Goal: Information Seeking & Learning: Learn about a topic

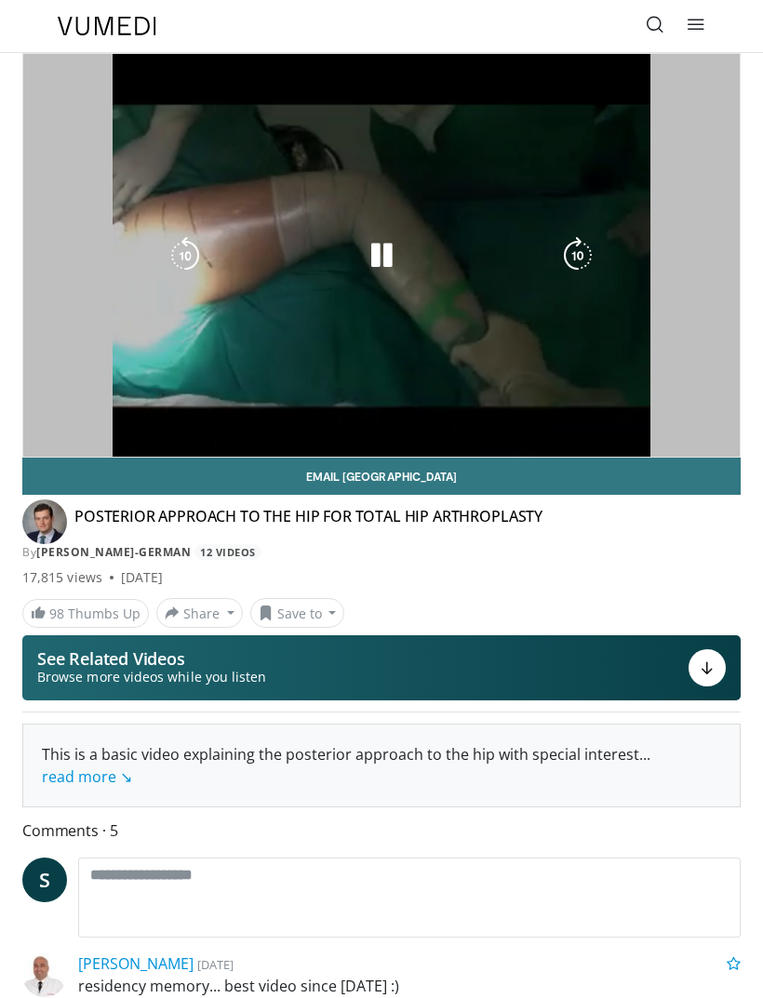
click at [649, 20] on icon at bounding box center [655, 24] width 19 height 19
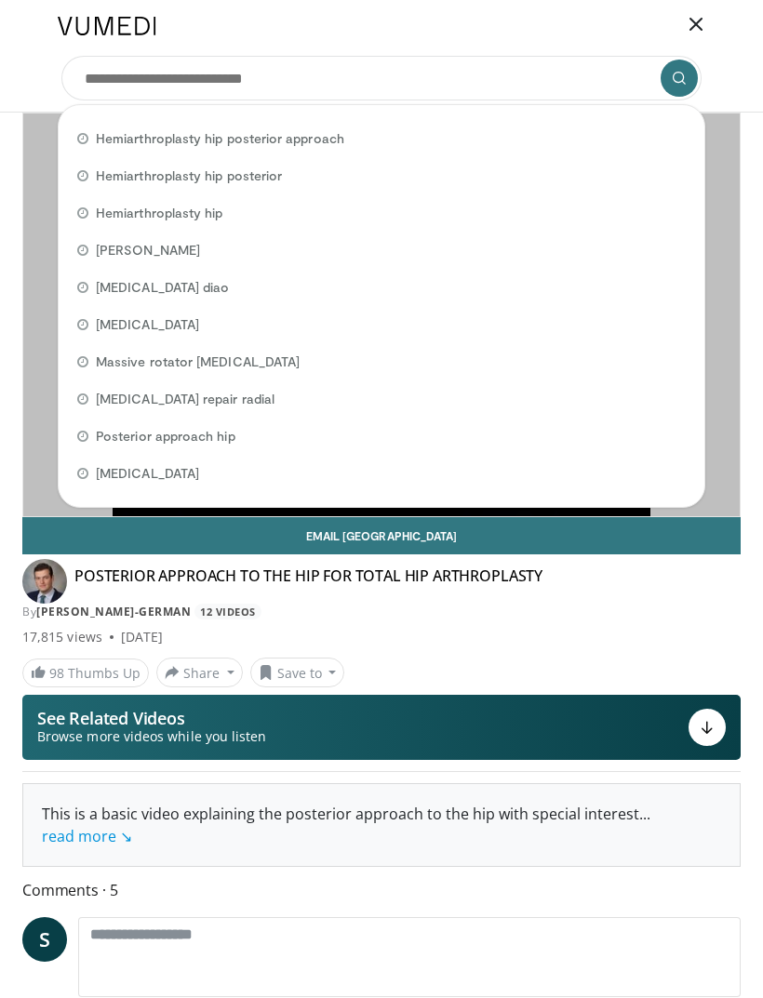
click at [220, 619] on link "12 Videos" at bounding box center [228, 612] width 68 height 16
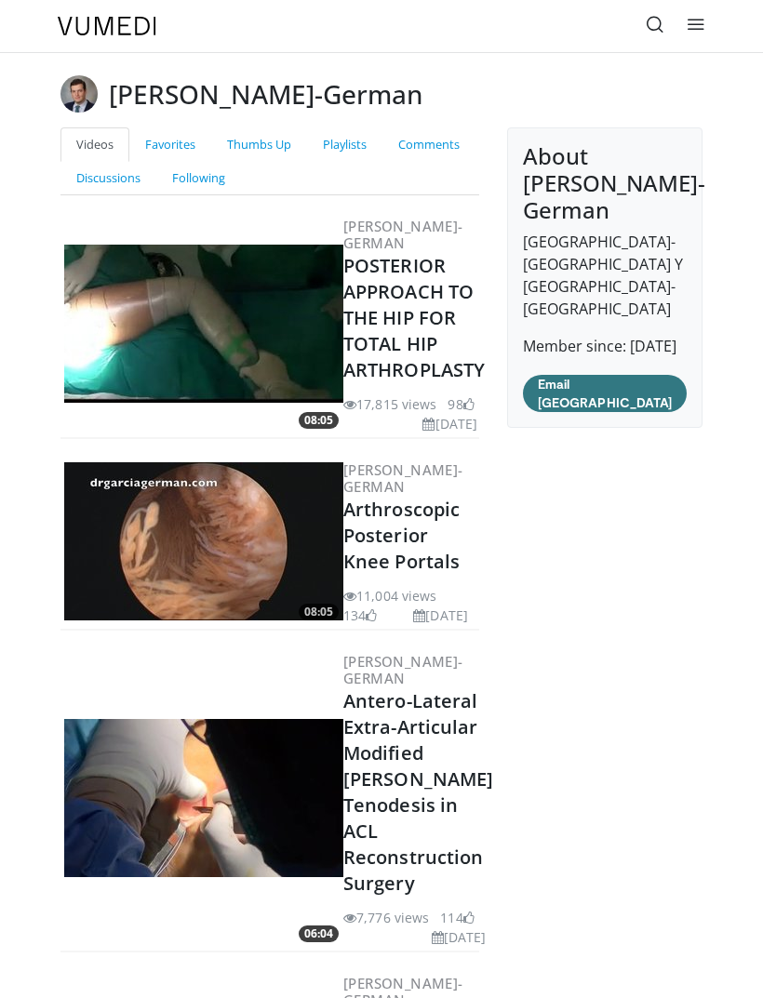
click at [660, 21] on icon at bounding box center [655, 24] width 19 height 19
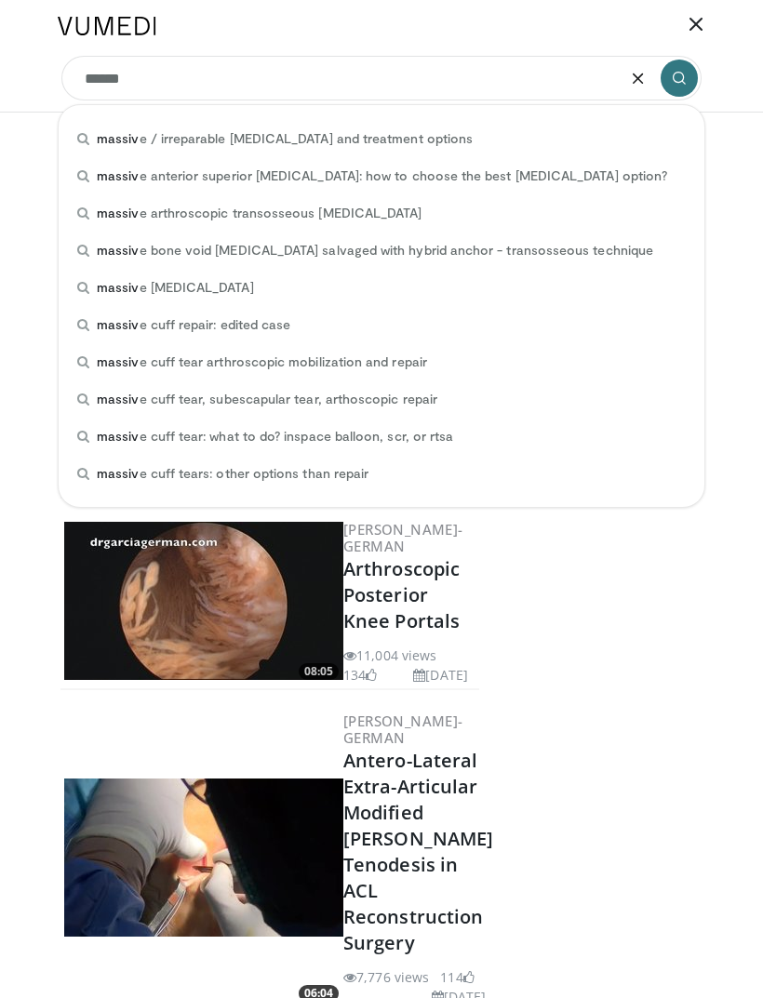
click at [127, 353] on span "massiv" at bounding box center [118, 361] width 42 height 16
type input "**********"
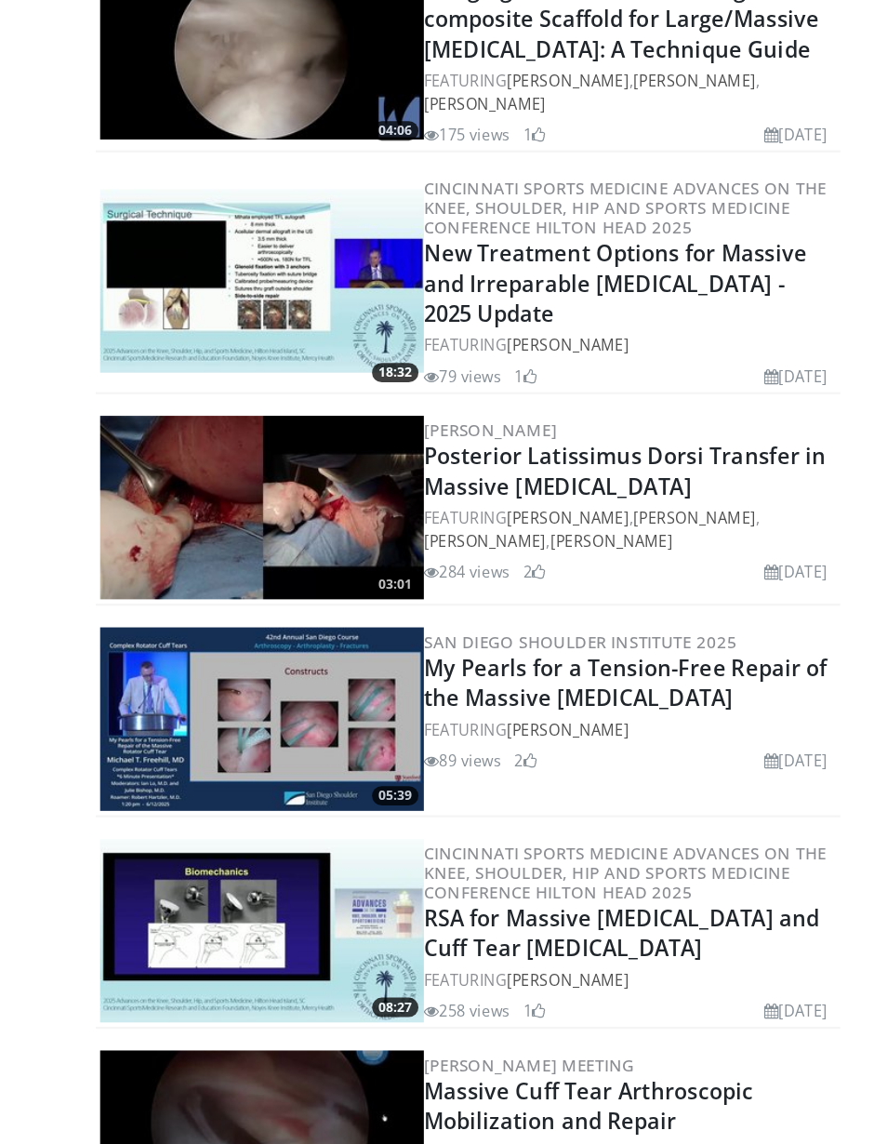
scroll to position [685, 0]
click at [277, 640] on img at bounding box center [259, 719] width 279 height 158
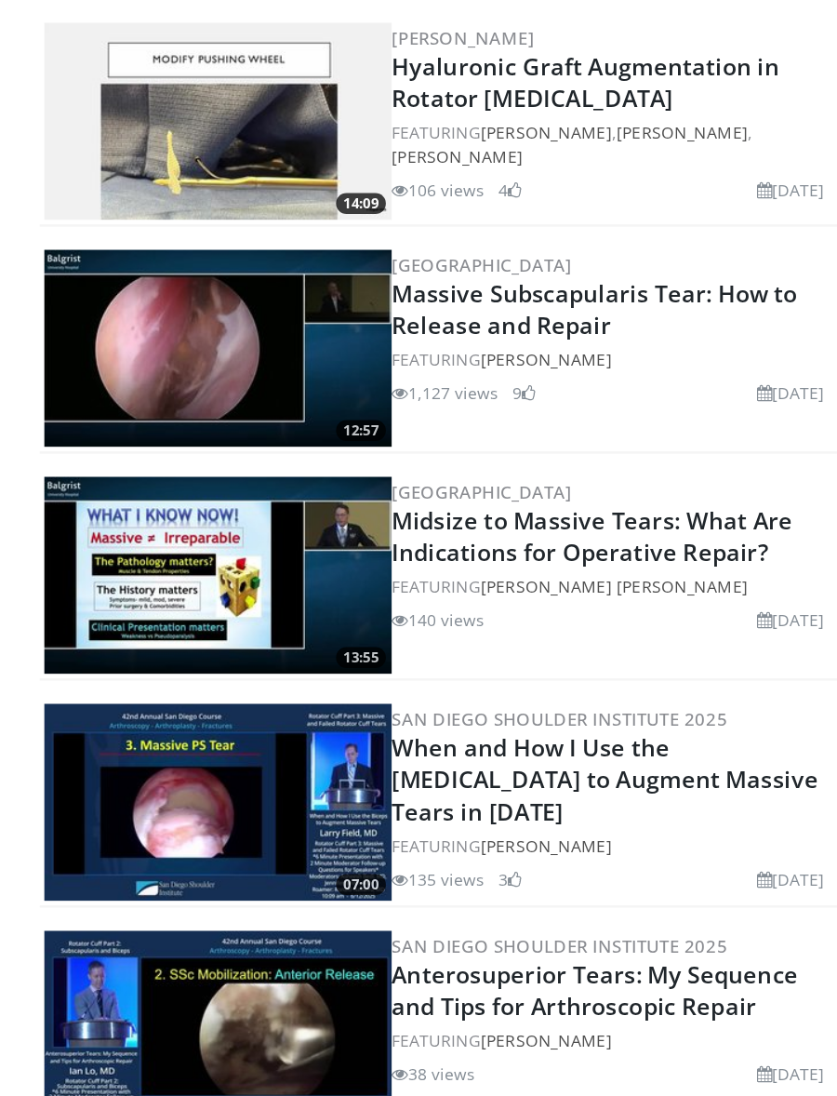
scroll to position [1689, 0]
click at [380, 732] on link "San Diego Shoulder Institute 2025" at bounding box center [515, 741] width 270 height 19
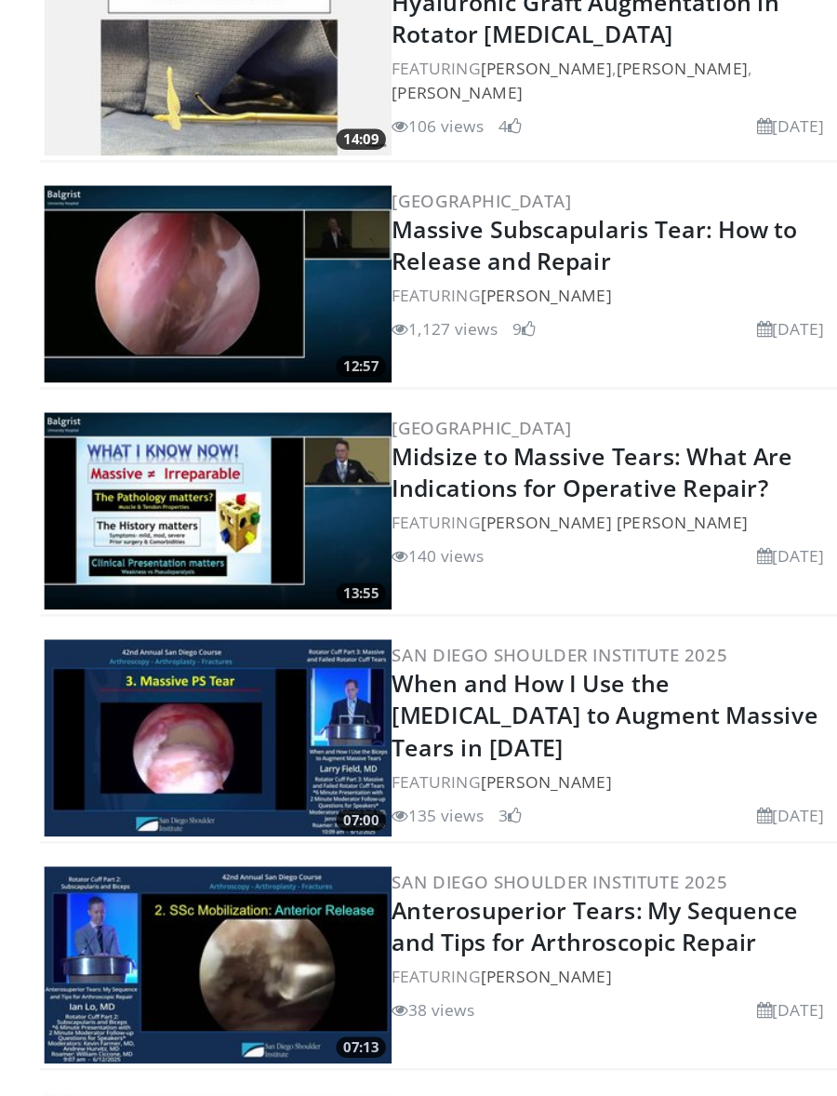
click at [159, 729] on img at bounding box center [240, 808] width 279 height 158
